Goal: Task Accomplishment & Management: Use online tool/utility

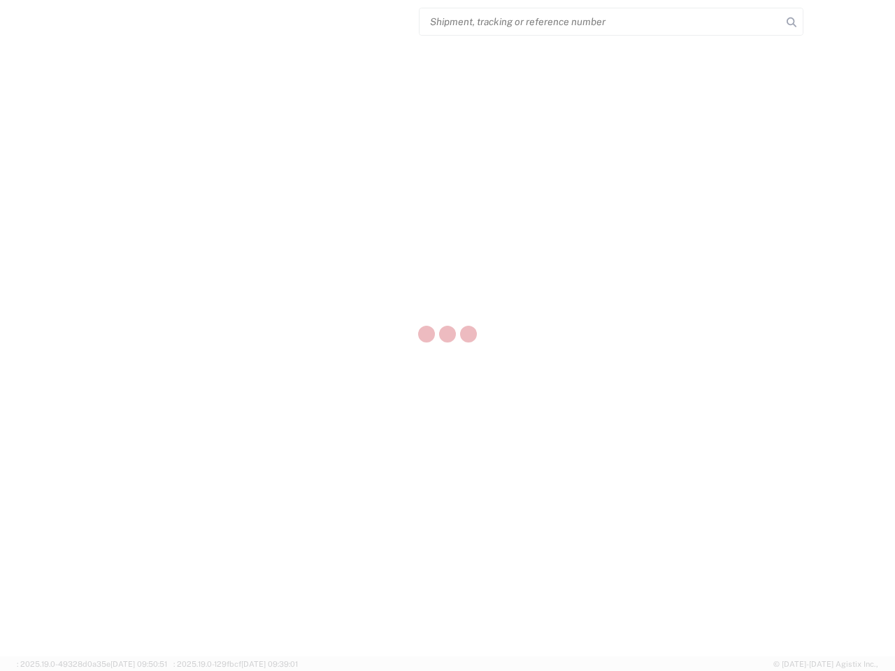
select select "US"
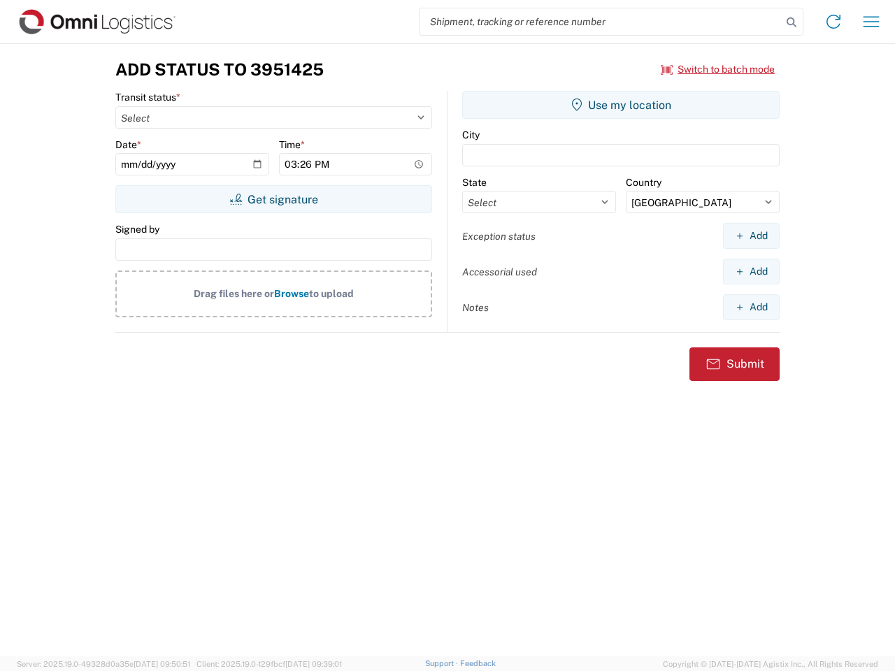
click at [600, 22] on input "search" at bounding box center [600, 21] width 362 height 27
click at [791, 22] on icon at bounding box center [791, 23] width 20 height 20
click at [833, 22] on icon at bounding box center [833, 21] width 22 height 22
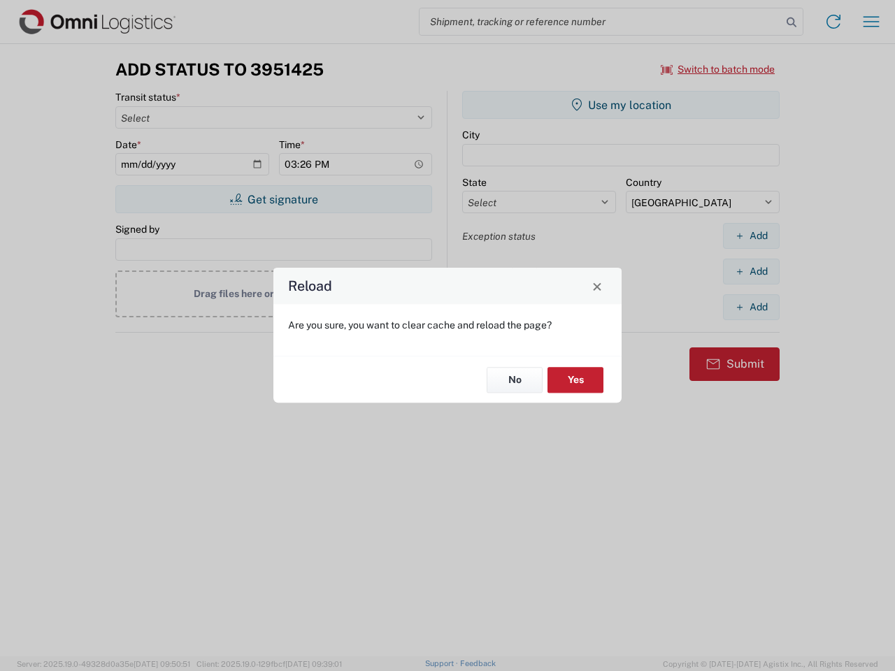
click at [871, 22] on div "Reload Are you sure, you want to clear cache and reload the page? No Yes" at bounding box center [447, 335] width 895 height 671
click at [718, 69] on div "Reload Are you sure, you want to clear cache and reload the page? No Yes" at bounding box center [447, 335] width 895 height 671
click at [273, 199] on div "Reload Are you sure, you want to clear cache and reload the page? No Yes" at bounding box center [447, 335] width 895 height 671
click at [621, 105] on div "Reload Are you sure, you want to clear cache and reload the page? No Yes" at bounding box center [447, 335] width 895 height 671
click at [751, 236] on div "Reload Are you sure, you want to clear cache and reload the page? No Yes" at bounding box center [447, 335] width 895 height 671
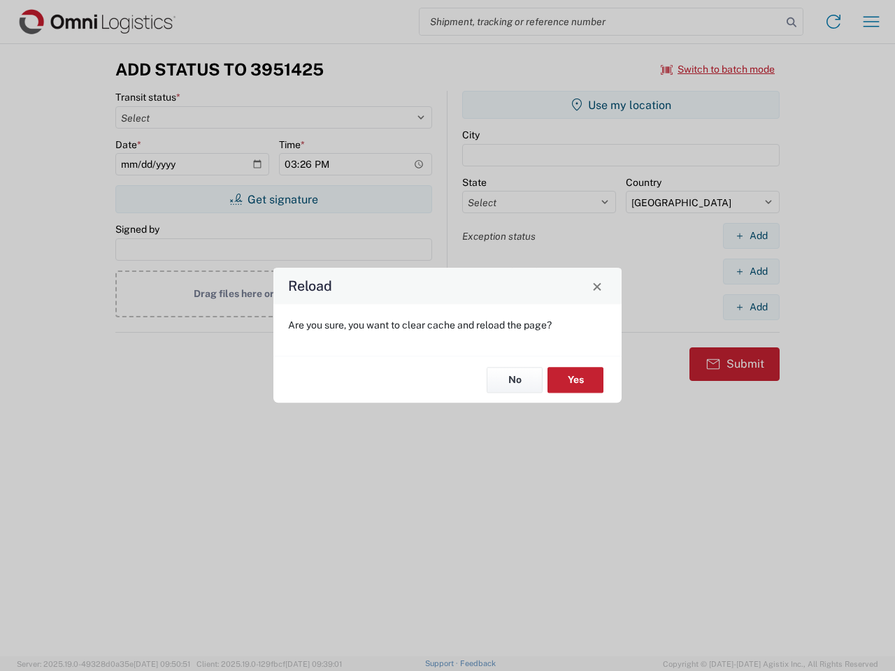
click at [751, 271] on div "Reload Are you sure, you want to clear cache and reload the page? No Yes" at bounding box center [447, 335] width 895 height 671
click at [751, 307] on div "Reload Are you sure, you want to clear cache and reload the page? No Yes" at bounding box center [447, 335] width 895 height 671
